Goal: Find specific page/section: Find specific page/section

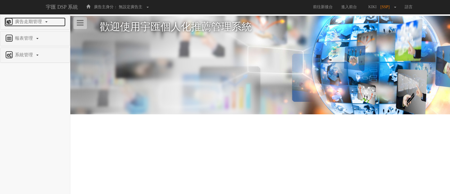
click at [37, 22] on span "廣告走期管理" at bounding box center [28, 21] width 31 height 5
click at [41, 22] on span "廣告走期管理" at bounding box center [28, 21] width 31 height 5
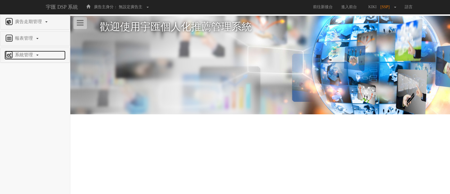
click at [28, 56] on span "系統管理" at bounding box center [24, 54] width 22 height 5
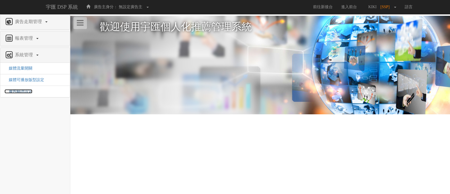
click at [18, 91] on span "廣告驗證設定" at bounding box center [18, 91] width 28 height 4
